Goal: Information Seeking & Learning: Get advice/opinions

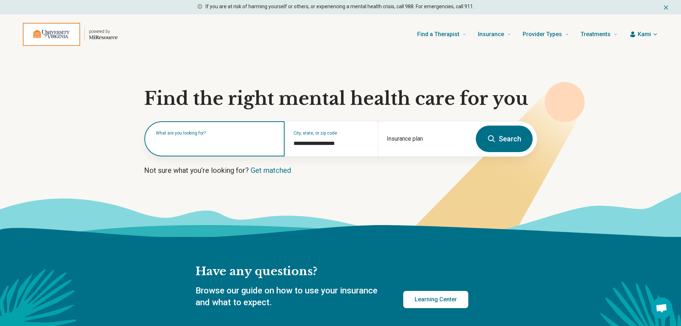
click at [205, 144] on input "text" at bounding box center [216, 142] width 120 height 9
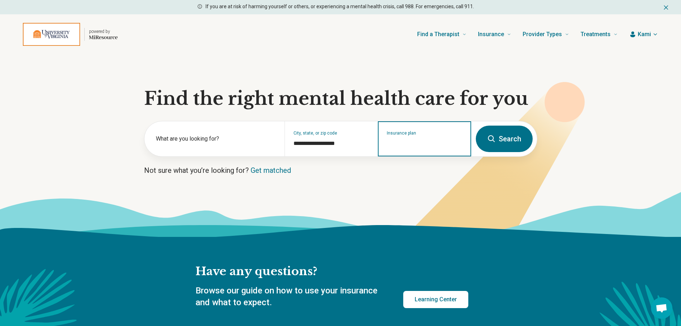
click at [407, 143] on input "Insurance plan" at bounding box center [425, 143] width 76 height 9
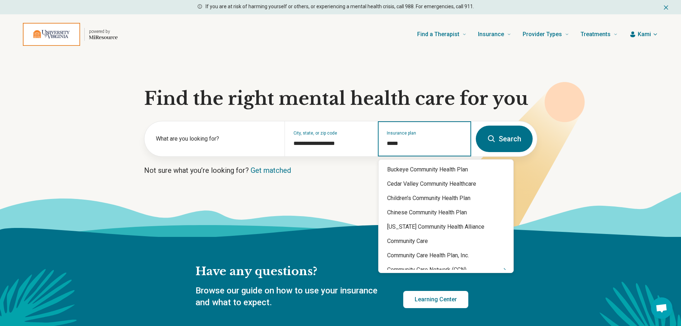
type input "******"
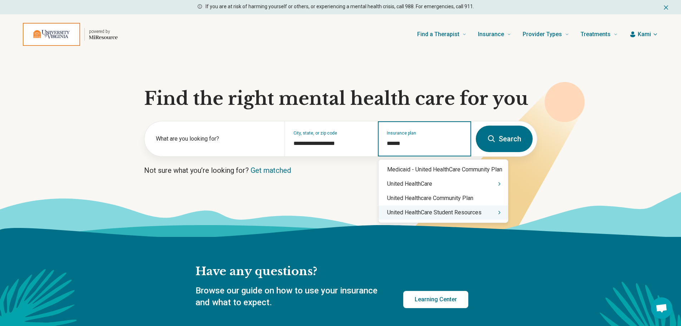
click at [408, 214] on div "United HealthCare Student Resources" at bounding box center [443, 212] width 129 height 14
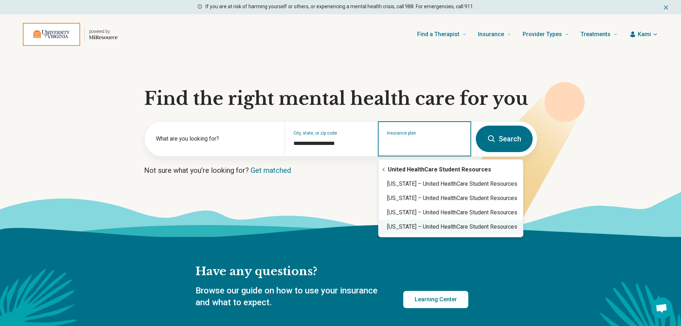
click at [405, 228] on div "Virginia – United HealthCare Student Resources" at bounding box center [451, 227] width 144 height 14
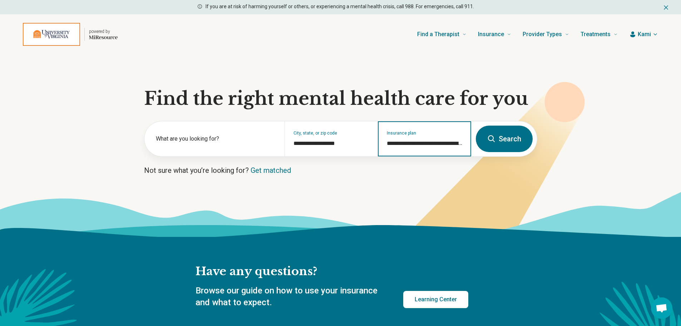
type input "**********"
click at [510, 140] on button "Search" at bounding box center [504, 139] width 57 height 26
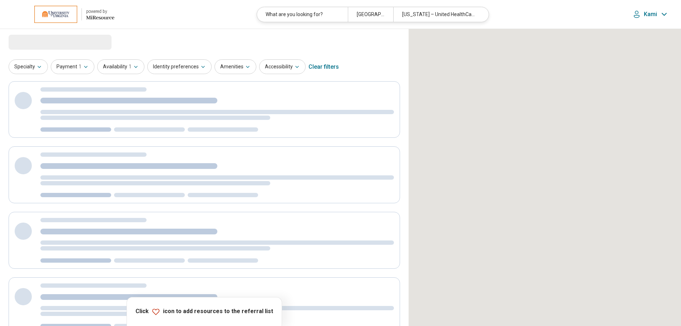
select select "***"
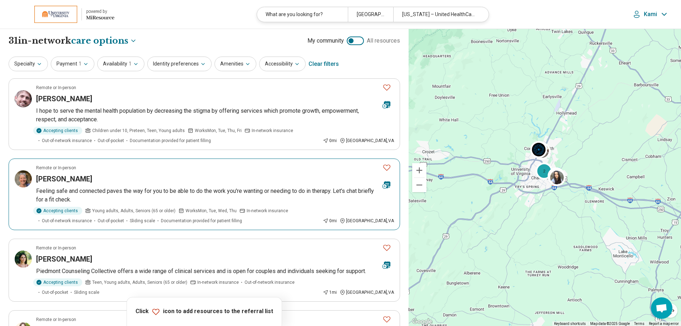
click at [162, 188] on p "Feeling safe and connected paves the way for you to be able to do the work you'…" at bounding box center [215, 195] width 358 height 17
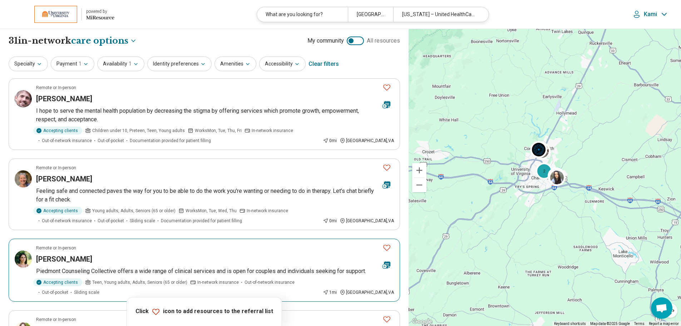
click at [118, 250] on div "Remote or In-person" at bounding box center [206, 248] width 341 height 6
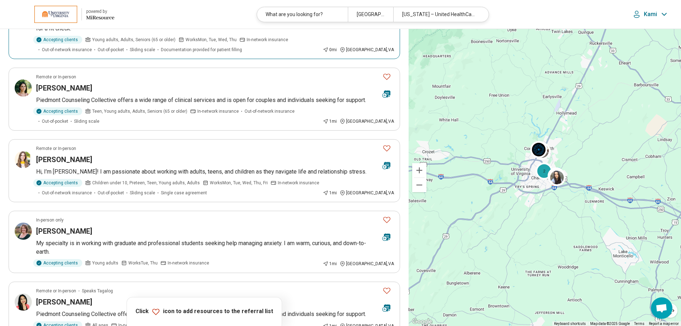
scroll to position [179, 0]
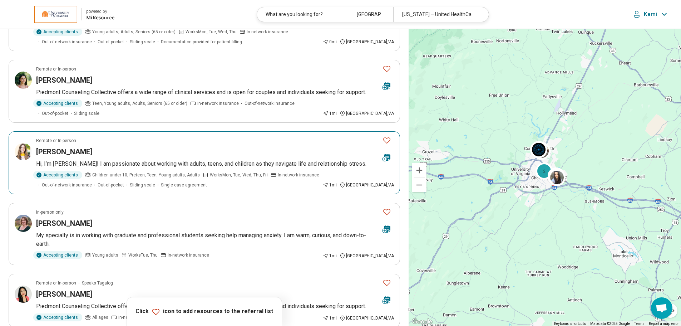
click at [131, 156] on div "Sarah Dulaney" at bounding box center [206, 152] width 341 height 10
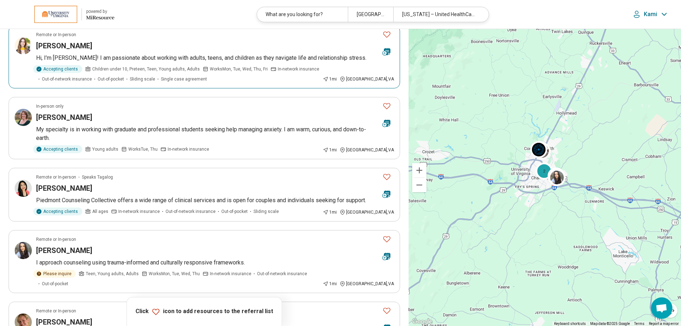
scroll to position [286, 0]
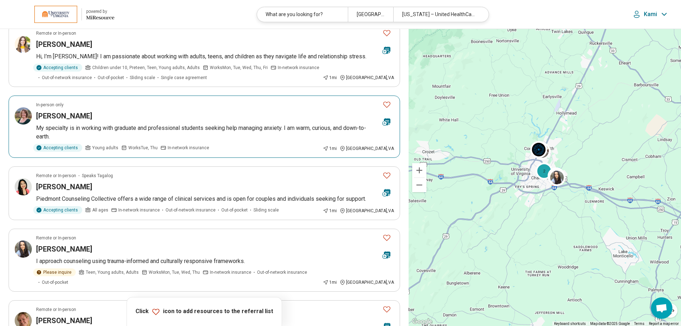
click at [104, 123] on article "In-person only Jennifer Beard My specialty is in working with graduate and prof…" at bounding box center [205, 126] width 392 height 62
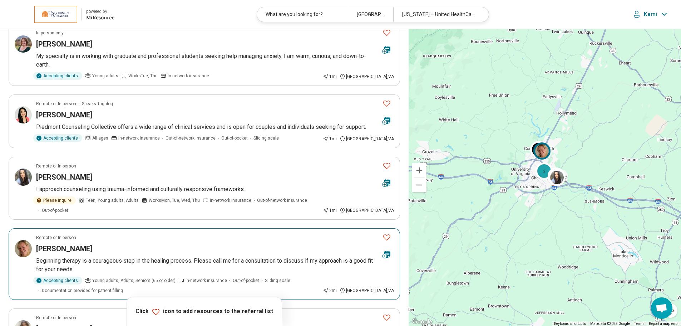
scroll to position [358, 0]
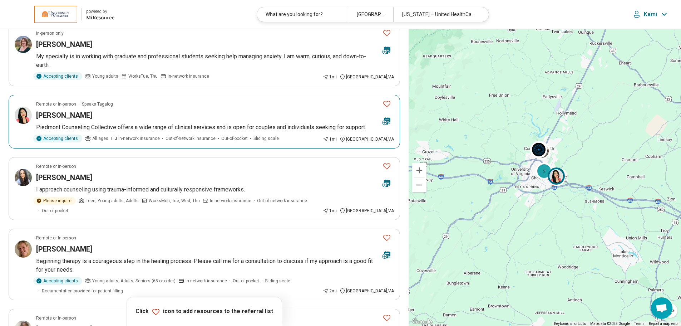
click at [134, 120] on div "Jem Iwatsubo" at bounding box center [206, 115] width 341 height 10
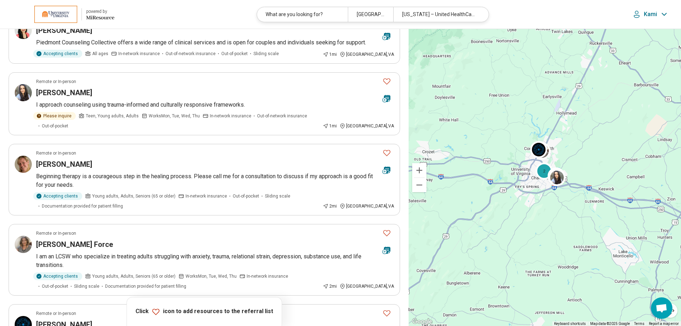
scroll to position [465, 0]
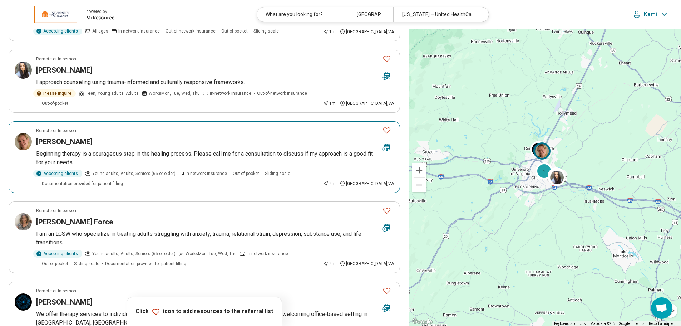
click at [92, 154] on p "Beginning therapy is a courageous step in the healing process. Please call me f…" at bounding box center [215, 157] width 358 height 17
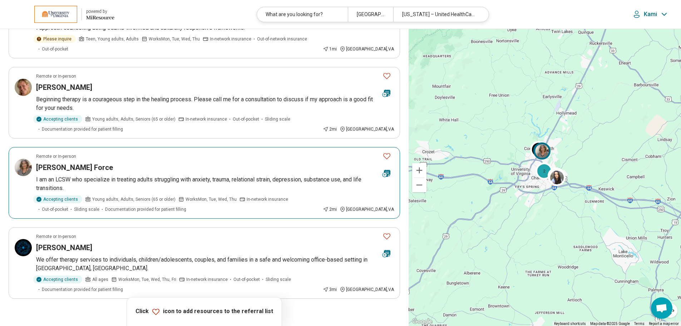
scroll to position [536, 0]
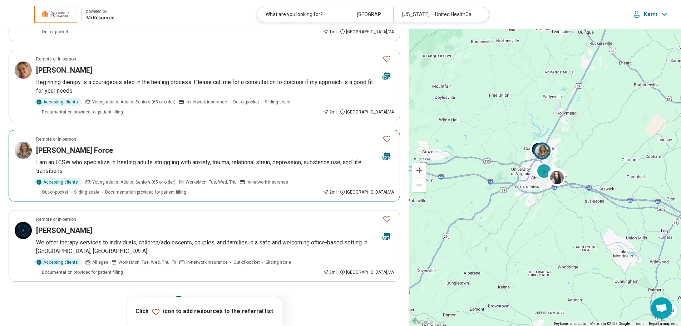
click at [133, 166] on article "Remote or In-person Sara La Force I am an LCSW who specialize in treating adult…" at bounding box center [205, 166] width 392 height 72
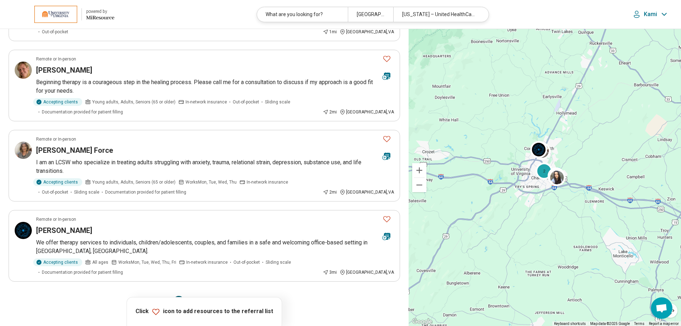
click at [196, 296] on button "2" at bounding box center [195, 301] width 11 height 11
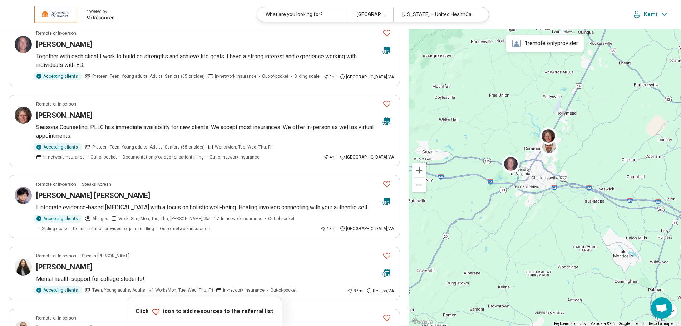
scroll to position [0, 0]
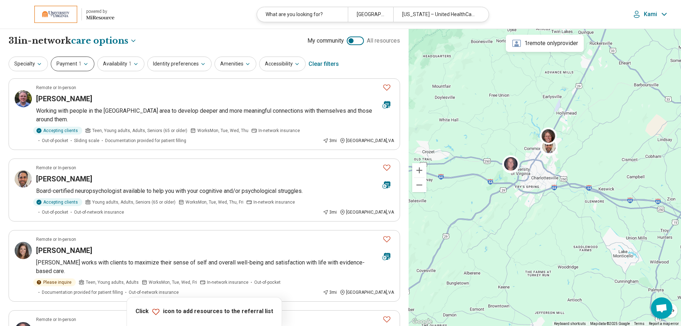
click at [83, 66] on icon "button" at bounding box center [86, 64] width 6 height 6
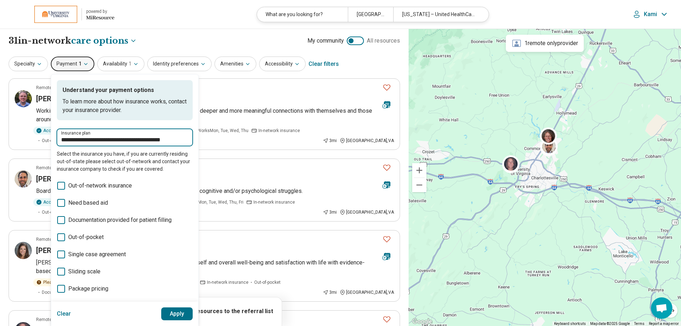
click at [115, 143] on input "**********" at bounding box center [124, 140] width 127 height 9
click at [141, 141] on input "**********" at bounding box center [124, 140] width 127 height 9
click at [183, 139] on input "**********" at bounding box center [124, 140] width 127 height 9
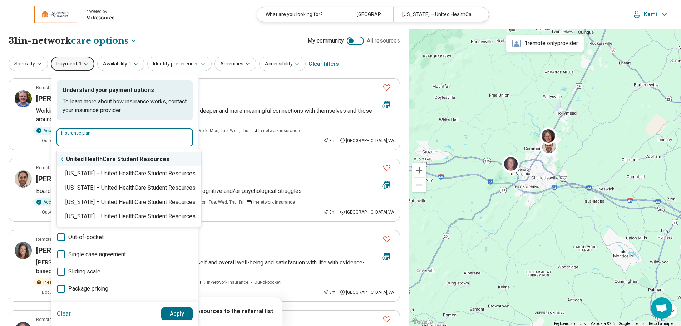
click at [133, 155] on div "United HealthCare Student Resources" at bounding box center [129, 159] width 144 height 14
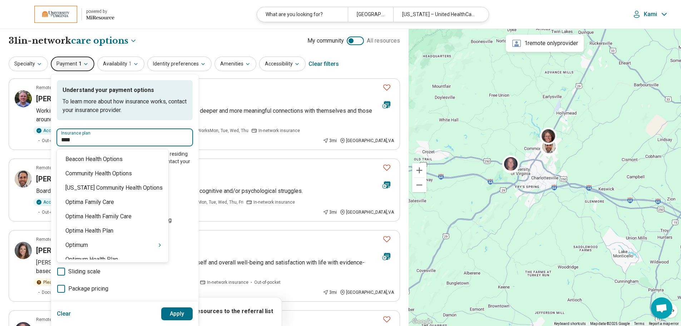
type input "*****"
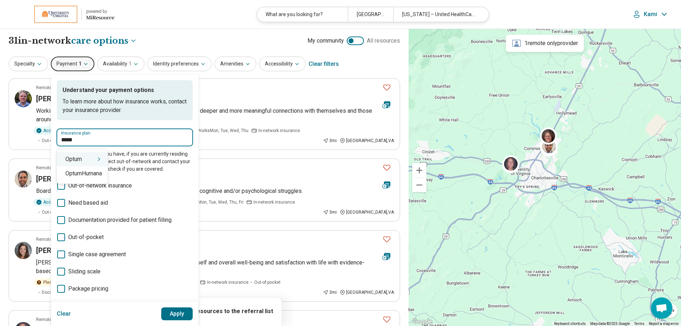
click at [95, 157] on div "Optum" at bounding box center [82, 159] width 51 height 14
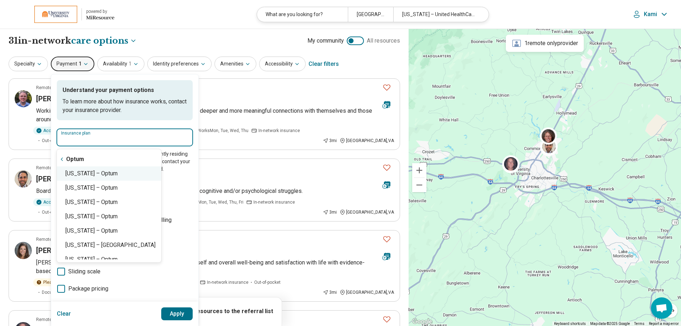
click at [90, 171] on div "Virginia – Optum" at bounding box center [109, 173] width 104 height 14
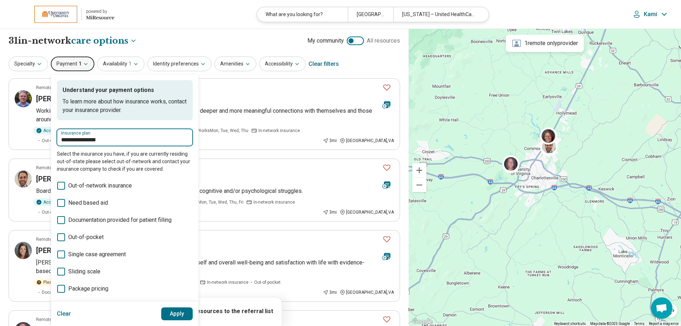
type input "**********"
click at [173, 315] on button "Apply" at bounding box center [177, 313] width 32 height 13
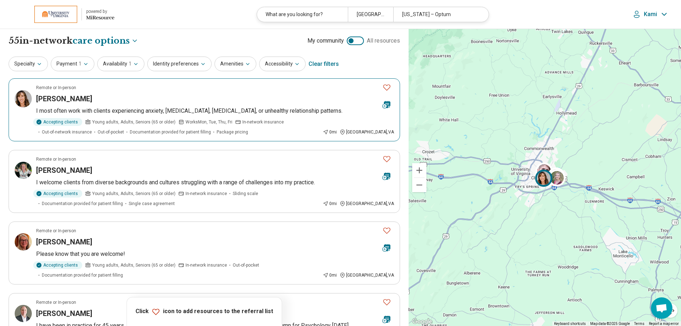
click at [142, 113] on p "I most often work with clients experiencing anxiety, panic disorder, depression…" at bounding box center [215, 111] width 358 height 9
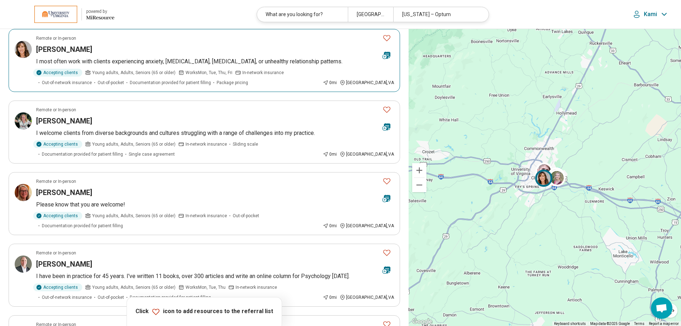
scroll to position [72, 0]
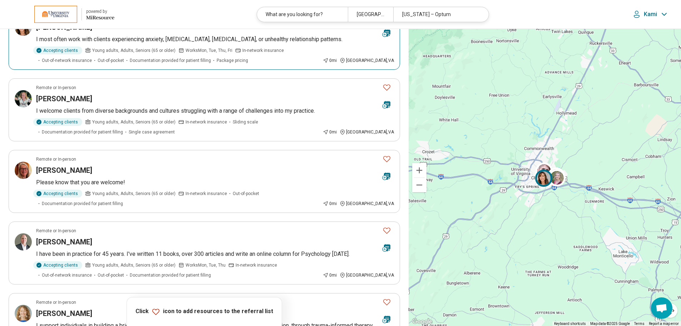
click at [157, 112] on p "I welcome clients from diverse backgrounds and cultures struggling with a range…" at bounding box center [215, 111] width 358 height 9
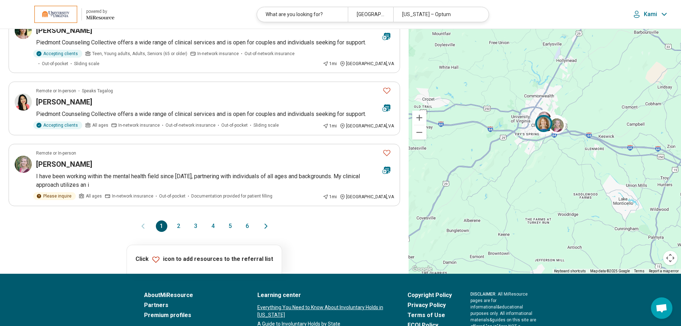
scroll to position [572, 0]
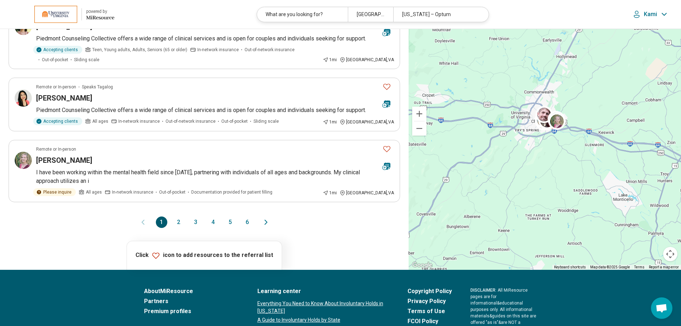
click at [175, 227] on button "2" at bounding box center [178, 221] width 11 height 11
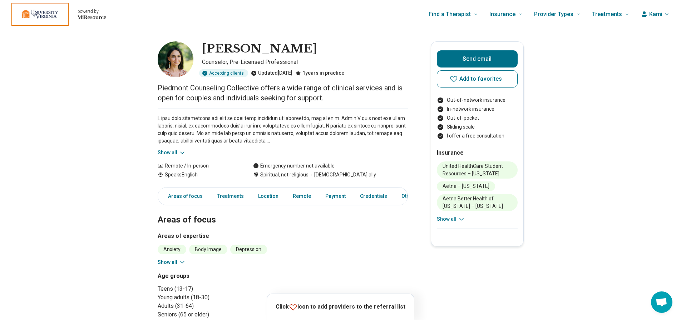
click at [166, 151] on button "Show all" at bounding box center [172, 153] width 28 height 8
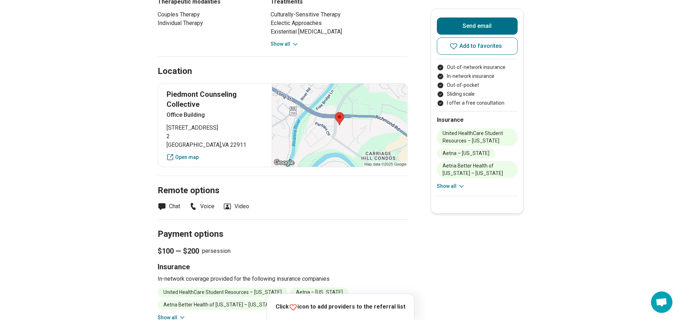
scroll to position [429, 0]
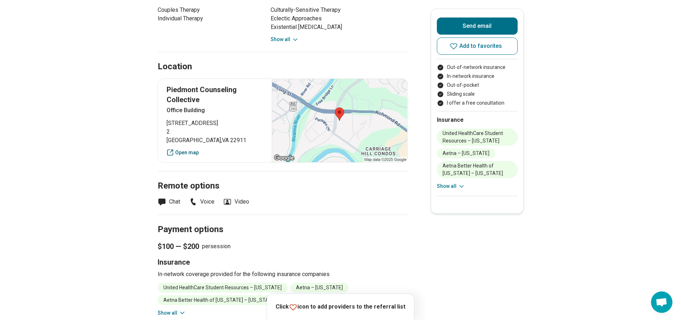
click at [190, 152] on link "Open map" at bounding box center [215, 153] width 97 height 8
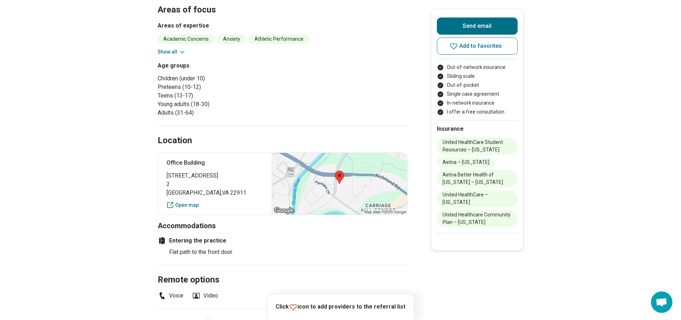
scroll to position [322, 0]
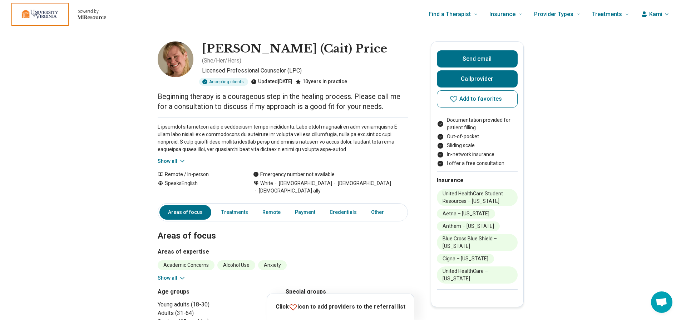
click at [169, 158] on button "Show all" at bounding box center [172, 162] width 28 height 8
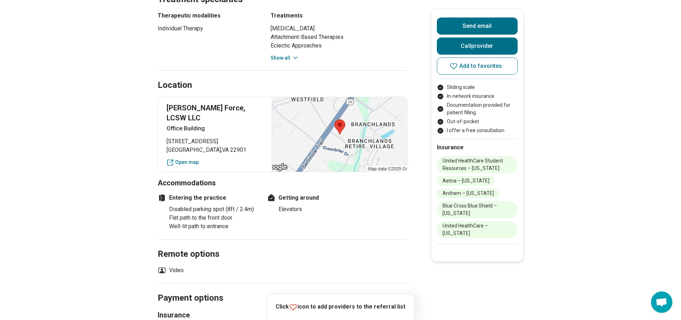
scroll to position [429, 0]
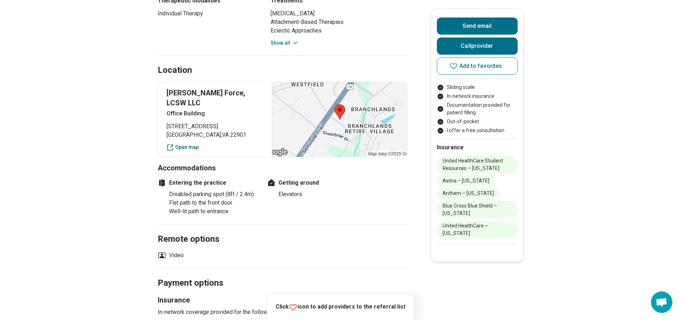
click at [190, 144] on link "Open map" at bounding box center [215, 148] width 97 height 8
click at [122, 202] on main "Sara La Force ( She/Her/Hers ) Licensed Clinical Social Worker (LCSW) Accepting…" at bounding box center [340, 117] width 681 height 1036
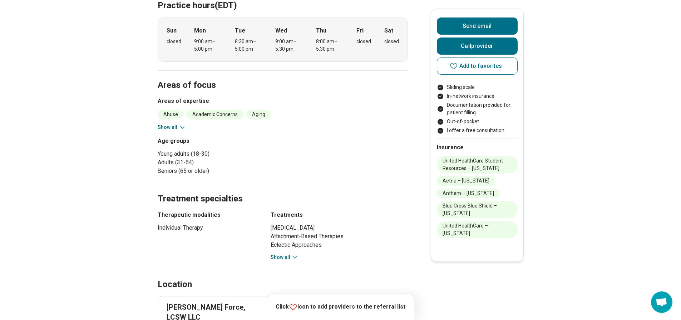
scroll to position [0, 0]
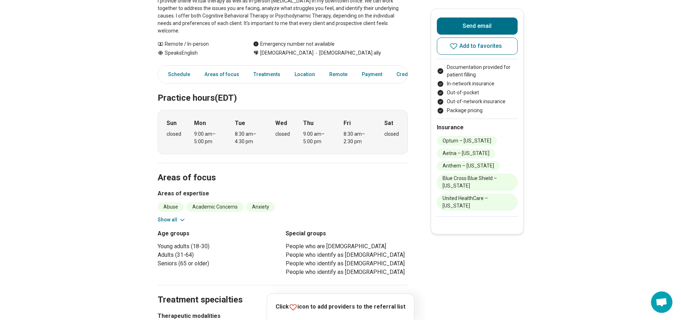
scroll to position [143, 0]
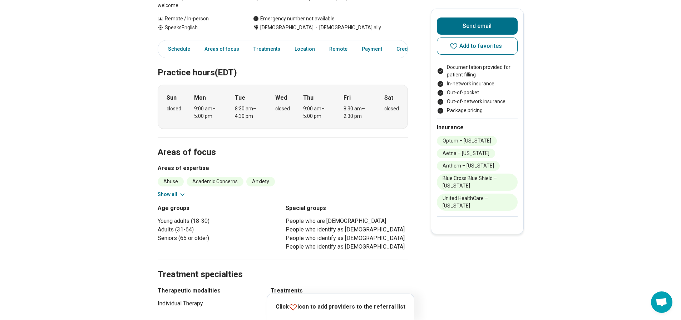
click at [170, 191] on button "Show all" at bounding box center [172, 195] width 28 height 8
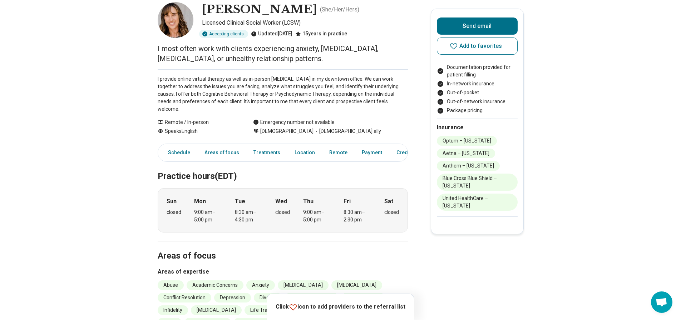
scroll to position [0, 0]
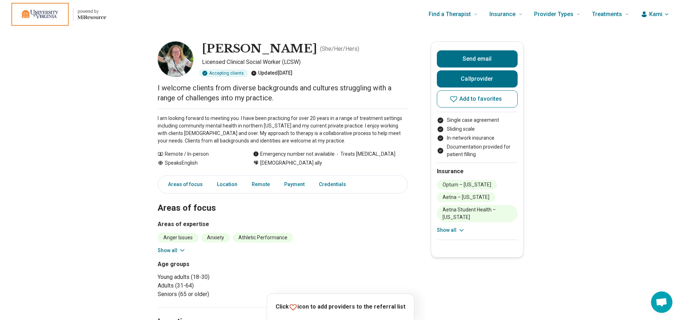
click at [173, 250] on button "Show all" at bounding box center [172, 251] width 28 height 8
